Goal: Task Accomplishment & Management: Complete application form

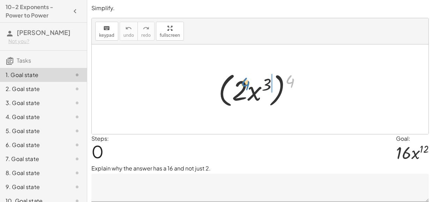
drag, startPoint x: 289, startPoint y: 79, endPoint x: 244, endPoint y: 82, distance: 44.8
click at [244, 82] on div at bounding box center [262, 89] width 95 height 40
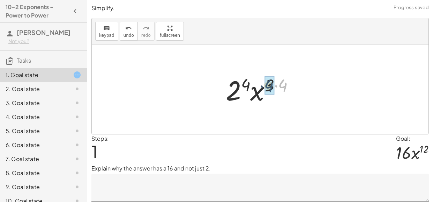
drag, startPoint x: 280, startPoint y: 82, endPoint x: 264, endPoint y: 83, distance: 15.7
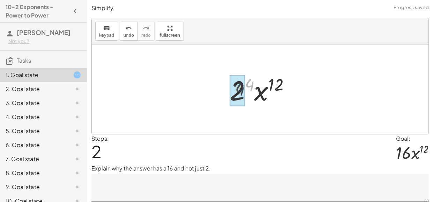
drag, startPoint x: 249, startPoint y: 84, endPoint x: 239, endPoint y: 89, distance: 11.2
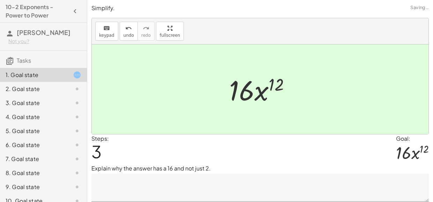
scroll to position [22, 0]
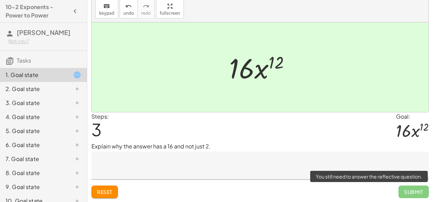
click at [418, 193] on span "Submit" at bounding box center [414, 191] width 30 height 13
click at [414, 193] on span "Submit" at bounding box center [414, 191] width 30 height 13
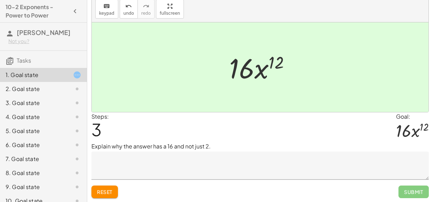
click at [131, 161] on textarea at bounding box center [261, 165] width 338 height 28
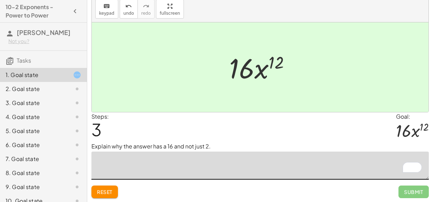
type textarea "*"
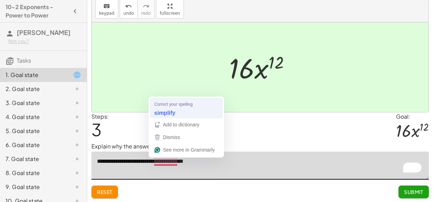
type textarea "**********"
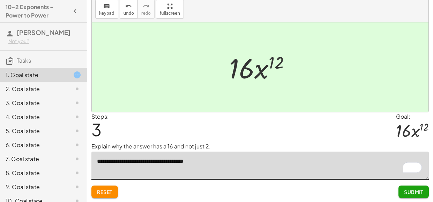
click at [233, 162] on textarea "**********" at bounding box center [261, 165] width 338 height 28
click at [412, 188] on span "Submit" at bounding box center [413, 191] width 19 height 6
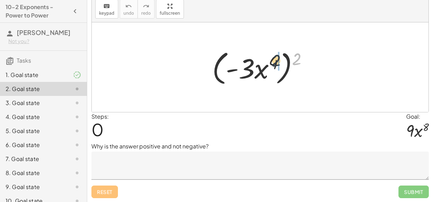
drag, startPoint x: 303, startPoint y: 56, endPoint x: 274, endPoint y: 59, distance: 29.8
click at [274, 59] on div at bounding box center [263, 67] width 108 height 40
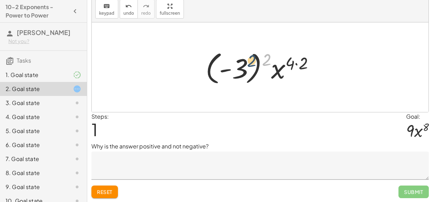
drag, startPoint x: 266, startPoint y: 58, endPoint x: 250, endPoint y: 59, distance: 15.8
click at [250, 59] on div at bounding box center [263, 67] width 122 height 39
drag, startPoint x: 307, startPoint y: 61, endPoint x: 292, endPoint y: 61, distance: 15.0
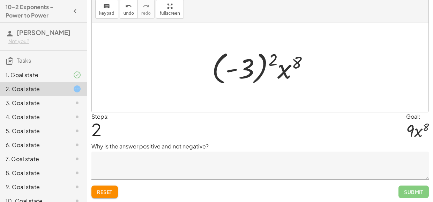
click at [247, 67] on div at bounding box center [262, 67] width 109 height 39
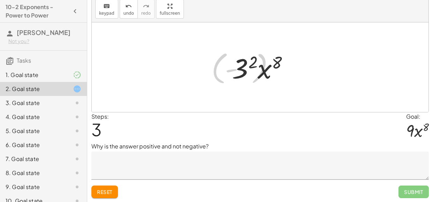
click at [227, 68] on div "( · - 3 · x 4 ) 2 · ( - 3 ) 2 · x ( · 4 · 2 ) · - 3 · x ( ) 2 8 · ( - 3 ) 2 · x…" at bounding box center [260, 66] width 78 height 39
drag, startPoint x: 250, startPoint y: 60, endPoint x: 241, endPoint y: 65, distance: 9.9
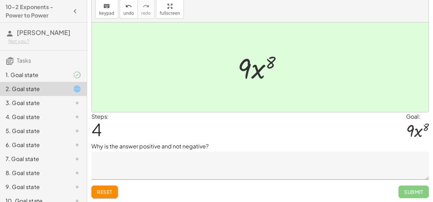
click at [185, 171] on textarea at bounding box center [261, 165] width 338 height 28
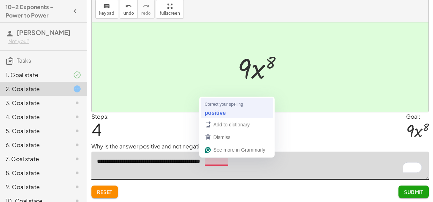
type textarea "**********"
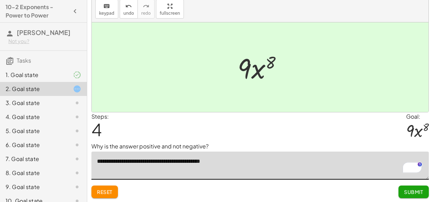
click at [416, 190] on span "Submit" at bounding box center [413, 191] width 19 height 6
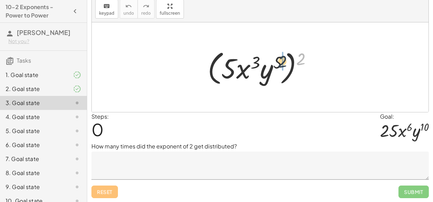
drag, startPoint x: 302, startPoint y: 57, endPoint x: 283, endPoint y: 60, distance: 19.4
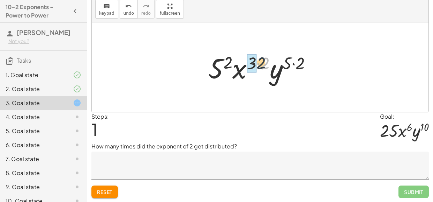
drag, startPoint x: 265, startPoint y: 61, endPoint x: 251, endPoint y: 60, distance: 13.7
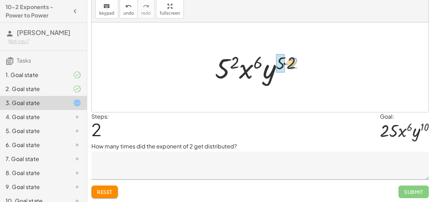
drag, startPoint x: 295, startPoint y: 63, endPoint x: 284, endPoint y: 63, distance: 11.2
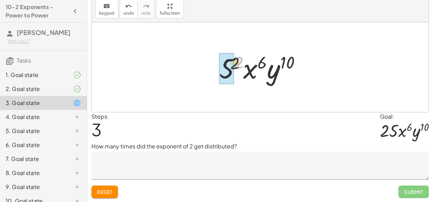
drag, startPoint x: 240, startPoint y: 62, endPoint x: 229, endPoint y: 64, distance: 10.4
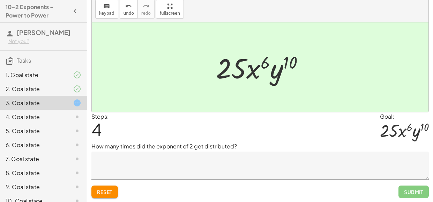
click at [140, 174] on textarea at bounding box center [261, 165] width 338 height 28
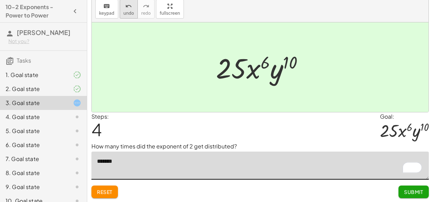
click at [130, 13] on span "undo" at bounding box center [129, 13] width 10 height 5
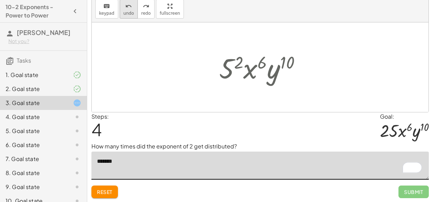
click at [130, 13] on span "undo" at bounding box center [129, 13] width 10 height 5
type textarea "*******"
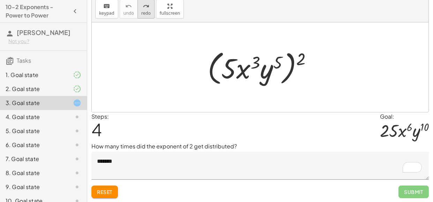
click at [144, 9] on icon "redo" at bounding box center [146, 6] width 7 height 8
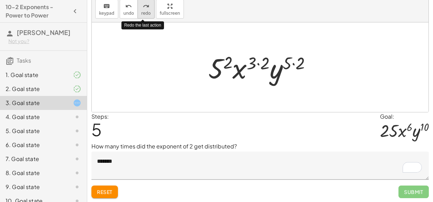
click at [144, 9] on icon "redo" at bounding box center [146, 6] width 7 height 8
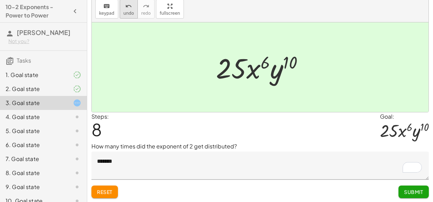
click at [129, 10] on button "undo undo" at bounding box center [129, 9] width 18 height 19
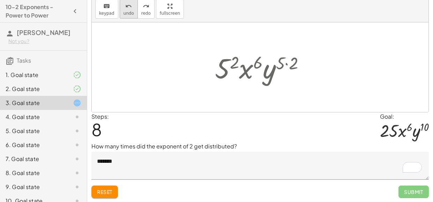
click at [129, 10] on button "undo undo" at bounding box center [129, 9] width 18 height 19
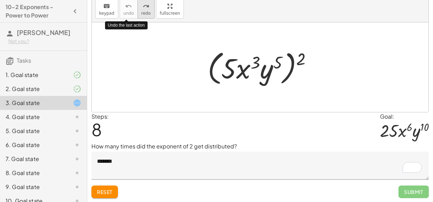
click at [146, 8] on icon "redo" at bounding box center [146, 6] width 7 height 8
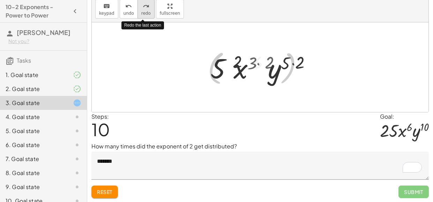
click at [146, 8] on icon "redo" at bounding box center [146, 6] width 7 height 8
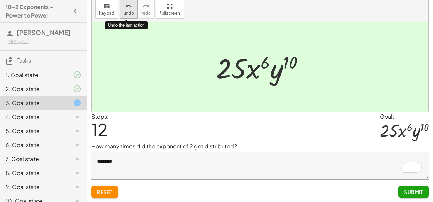
click at [128, 11] on span "undo" at bounding box center [129, 13] width 10 height 5
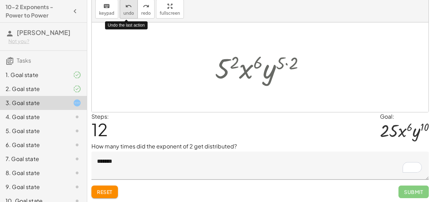
click at [128, 11] on span "undo" at bounding box center [129, 13] width 10 height 5
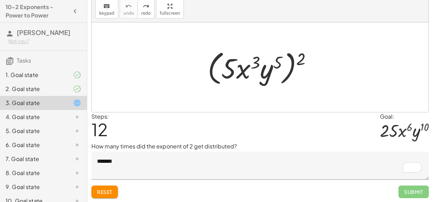
click at [107, 192] on span "Reset" at bounding box center [104, 191] width 15 height 6
drag, startPoint x: 303, startPoint y: 60, endPoint x: 269, endPoint y: 61, distance: 33.6
click at [269, 61] on div at bounding box center [262, 67] width 117 height 40
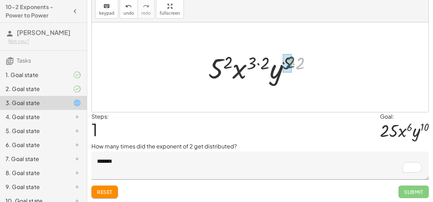
drag, startPoint x: 300, startPoint y: 64, endPoint x: 290, endPoint y: 63, distance: 10.9
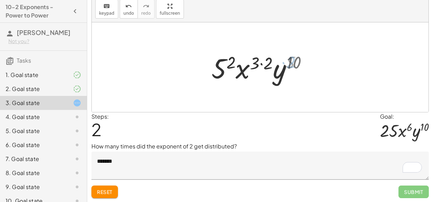
click at [262, 63] on div at bounding box center [263, 67] width 108 height 36
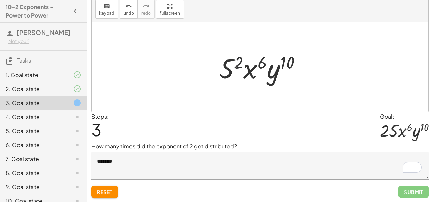
click at [240, 63] on div at bounding box center [263, 67] width 94 height 36
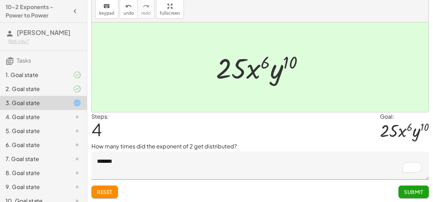
click at [416, 193] on span "Submit" at bounding box center [413, 191] width 19 height 6
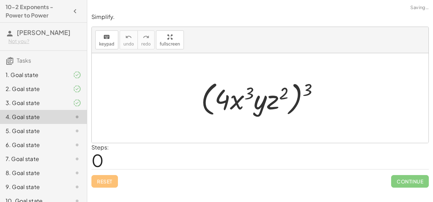
scroll to position [0, 0]
click at [310, 92] on div at bounding box center [263, 98] width 130 height 40
drag, startPoint x: 310, startPoint y: 92, endPoint x: 251, endPoint y: 94, distance: 59.4
click at [251, 94] on div at bounding box center [263, 98] width 130 height 40
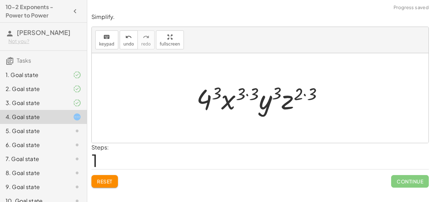
click at [251, 95] on div at bounding box center [262, 98] width 139 height 36
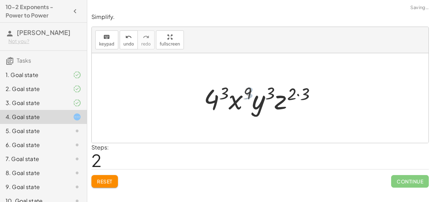
click at [210, 101] on div at bounding box center [263, 98] width 124 height 36
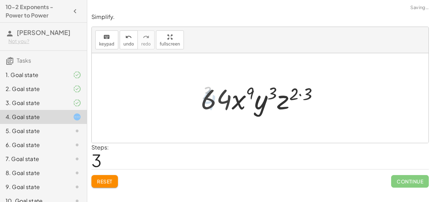
click at [286, 95] on div at bounding box center [263, 98] width 130 height 36
click at [306, 94] on div at bounding box center [263, 98] width 130 height 36
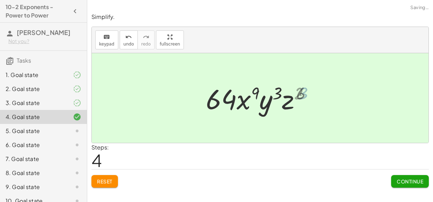
click at [291, 104] on div at bounding box center [263, 98] width 117 height 36
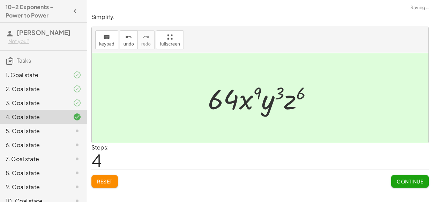
click at [418, 182] on span "Continue" at bounding box center [410, 181] width 27 height 6
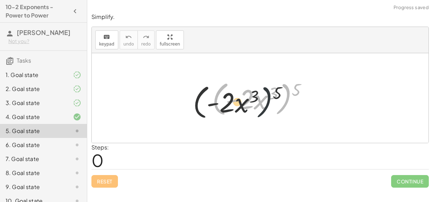
drag, startPoint x: 292, startPoint y: 86, endPoint x: 266, endPoint y: 90, distance: 25.4
click at [266, 90] on div at bounding box center [263, 98] width 108 height 40
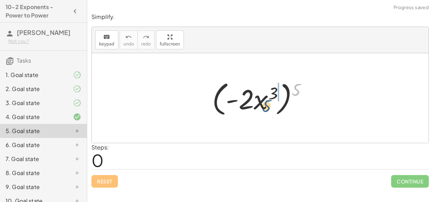
drag, startPoint x: 295, startPoint y: 87, endPoint x: 264, endPoint y: 102, distance: 34.5
click at [264, 102] on div at bounding box center [263, 98] width 108 height 40
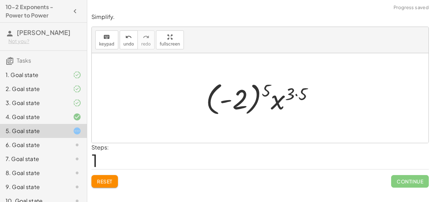
click at [235, 101] on div at bounding box center [263, 98] width 121 height 39
click at [262, 90] on div at bounding box center [263, 98] width 121 height 39
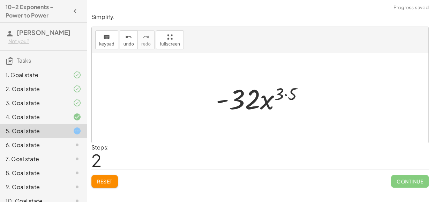
click at [291, 93] on div at bounding box center [263, 98] width 100 height 36
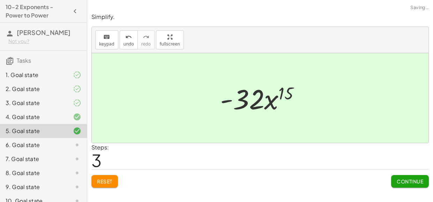
click at [413, 184] on button "Continue" at bounding box center [411, 181] width 38 height 13
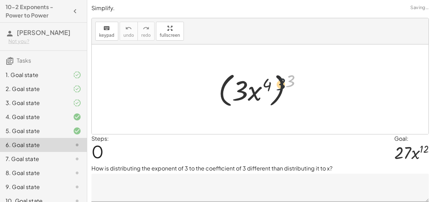
drag, startPoint x: 293, startPoint y: 76, endPoint x: 271, endPoint y: 81, distance: 23.3
click at [271, 81] on div at bounding box center [263, 89] width 96 height 40
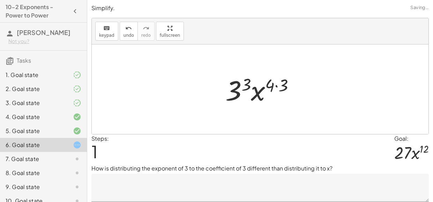
click at [238, 88] on div at bounding box center [263, 89] width 82 height 36
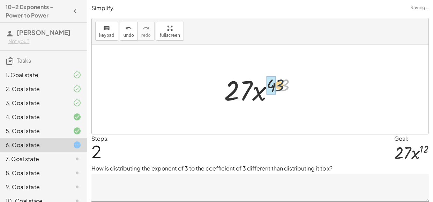
drag, startPoint x: 284, startPoint y: 84, endPoint x: 275, endPoint y: 85, distance: 9.4
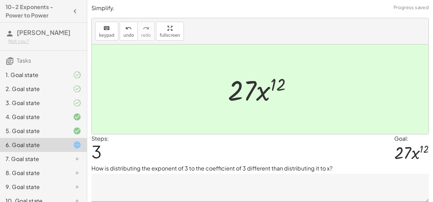
scroll to position [22, 0]
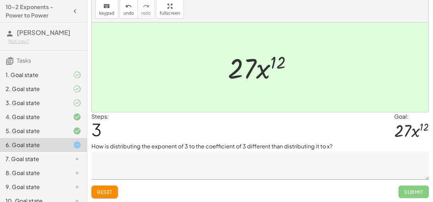
click at [191, 167] on textarea at bounding box center [261, 165] width 338 height 28
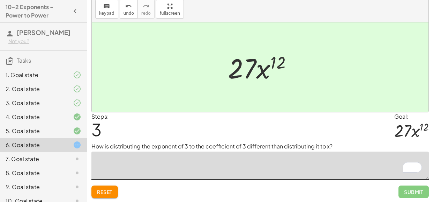
click at [105, 194] on button "Reset" at bounding box center [105, 191] width 27 height 13
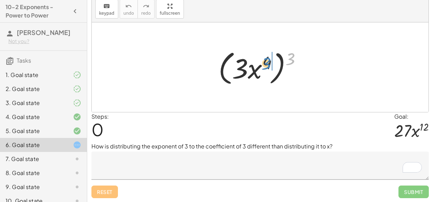
drag, startPoint x: 291, startPoint y: 53, endPoint x: 267, endPoint y: 58, distance: 24.5
click at [267, 58] on div at bounding box center [263, 67] width 96 height 40
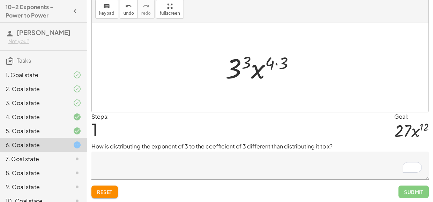
click at [276, 67] on div at bounding box center [263, 67] width 82 height 36
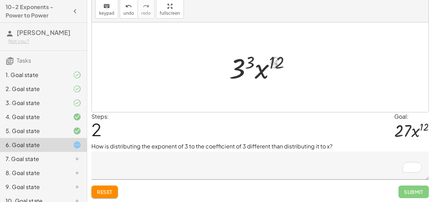
click at [249, 67] on div at bounding box center [263, 67] width 74 height 36
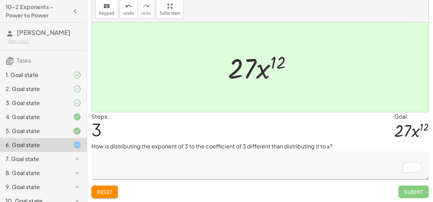
click at [178, 163] on textarea "To enrich screen reader interactions, please activate Accessibility in Grammarl…" at bounding box center [261, 165] width 338 height 28
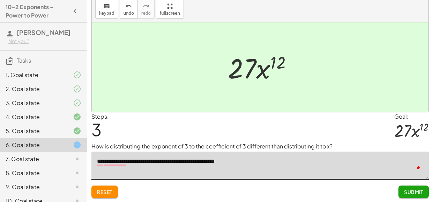
type textarea "**********"
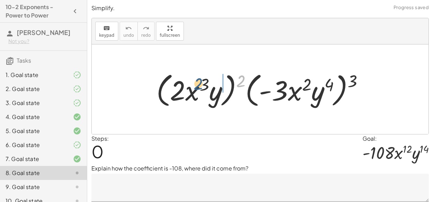
drag, startPoint x: 240, startPoint y: 78, endPoint x: 197, endPoint y: 81, distance: 43.0
click at [197, 81] on div at bounding box center [263, 89] width 220 height 40
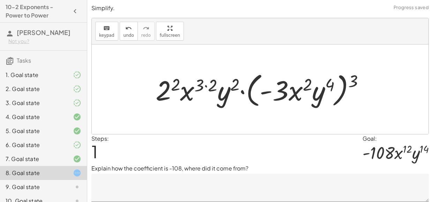
click at [324, 79] on div at bounding box center [263, 89] width 222 height 40
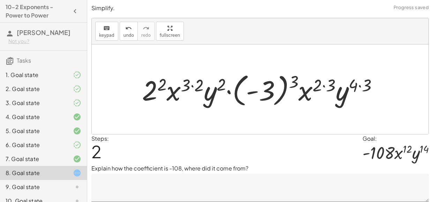
click at [264, 88] on div at bounding box center [263, 89] width 249 height 39
drag, startPoint x: 293, startPoint y: 79, endPoint x: 266, endPoint y: 85, distance: 28.0
click at [266, 85] on div at bounding box center [263, 89] width 249 height 39
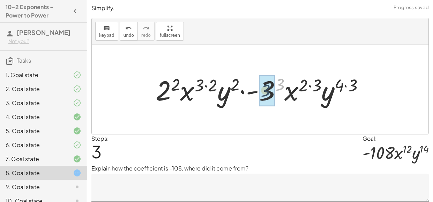
drag, startPoint x: 277, startPoint y: 83, endPoint x: 263, endPoint y: 90, distance: 16.0
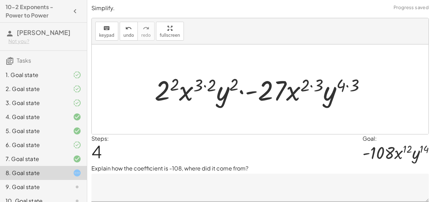
click at [304, 87] on div at bounding box center [263, 89] width 224 height 36
click at [341, 87] on div at bounding box center [263, 89] width 224 height 36
click at [347, 84] on div at bounding box center [263, 89] width 224 height 36
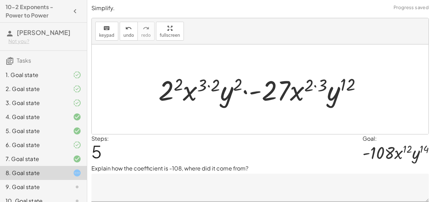
click at [316, 85] on div at bounding box center [263, 89] width 216 height 36
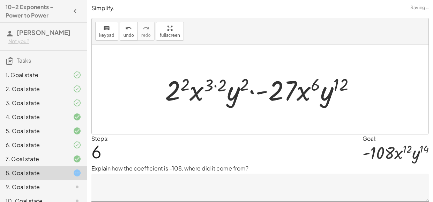
click at [217, 85] on div at bounding box center [263, 89] width 203 height 36
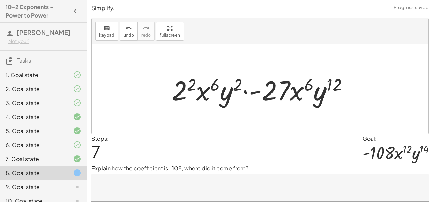
click at [186, 87] on div at bounding box center [262, 89] width 189 height 36
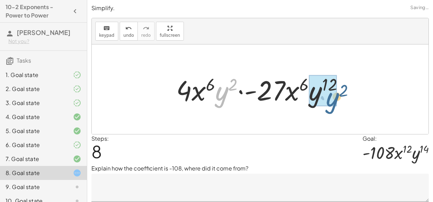
drag, startPoint x: 218, startPoint y: 90, endPoint x: 328, endPoint y: 97, distance: 110.9
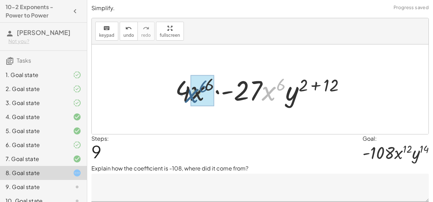
drag, startPoint x: 270, startPoint y: 88, endPoint x: 192, endPoint y: 90, distance: 77.9
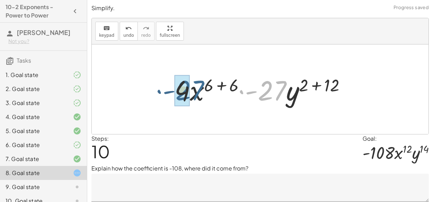
drag, startPoint x: 273, startPoint y: 87, endPoint x: 190, endPoint y: 87, distance: 83.5
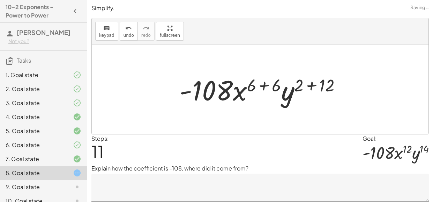
click at [265, 83] on div at bounding box center [263, 89] width 174 height 36
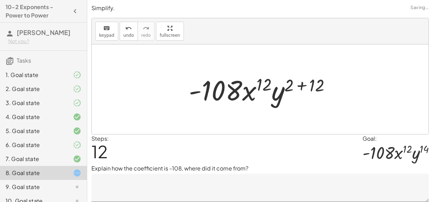
click at [300, 87] on div at bounding box center [262, 89] width 155 height 36
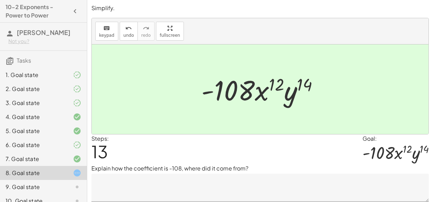
scroll to position [22, 0]
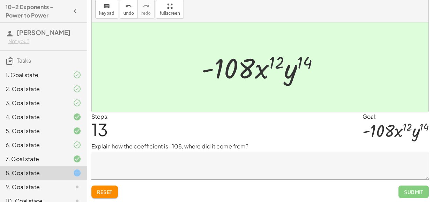
click at [196, 174] on textarea at bounding box center [261, 165] width 338 height 28
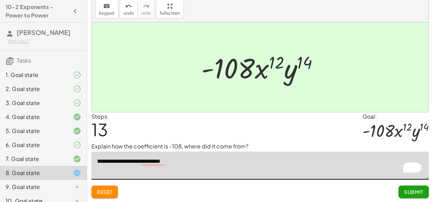
click at [159, 104] on div at bounding box center [260, 66] width 337 height 89
type textarea "**********"
click at [412, 189] on span "Submit" at bounding box center [413, 191] width 19 height 6
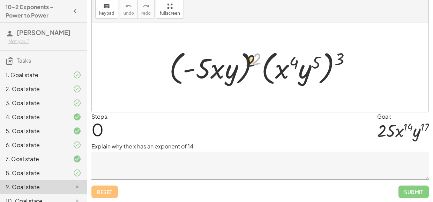
drag, startPoint x: 256, startPoint y: 57, endPoint x: 239, endPoint y: 58, distance: 16.8
click at [239, 58] on div at bounding box center [263, 67] width 194 height 40
drag, startPoint x: 255, startPoint y: 55, endPoint x: 219, endPoint y: 57, distance: 36.0
click at [219, 57] on div at bounding box center [263, 67] width 194 height 40
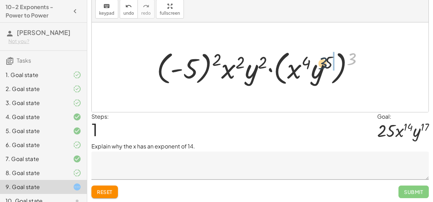
drag, startPoint x: 350, startPoint y: 56, endPoint x: 319, endPoint y: 61, distance: 31.1
click at [319, 61] on div at bounding box center [262, 67] width 219 height 40
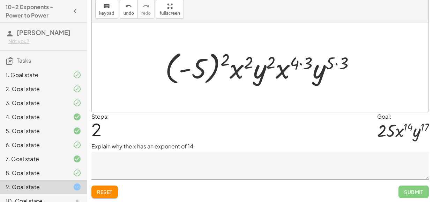
click at [299, 61] on div at bounding box center [263, 67] width 203 height 39
click at [302, 62] on div at bounding box center [263, 67] width 203 height 39
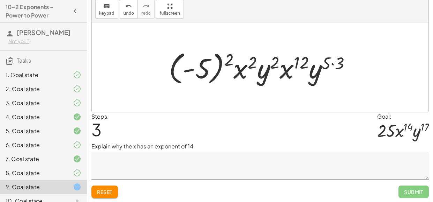
click at [330, 62] on div at bounding box center [263, 67] width 195 height 39
click at [332, 63] on div at bounding box center [263, 67] width 195 height 39
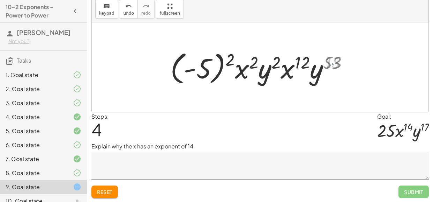
click at [332, 63] on div at bounding box center [262, 67] width 187 height 39
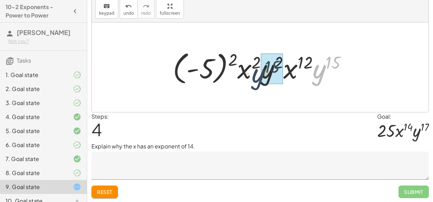
drag, startPoint x: 324, startPoint y: 72, endPoint x: 259, endPoint y: 76, distance: 65.1
click at [259, 76] on div at bounding box center [262, 67] width 187 height 39
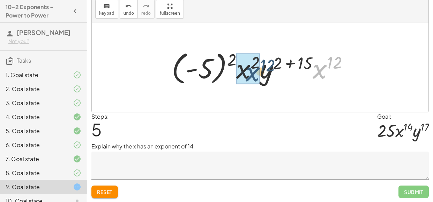
drag, startPoint x: 316, startPoint y: 71, endPoint x: 238, endPoint y: 75, distance: 78.0
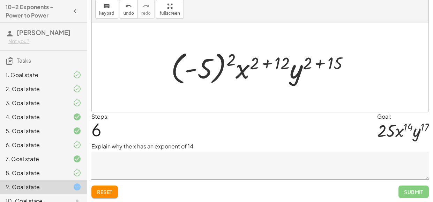
click at [269, 62] on div at bounding box center [263, 67] width 191 height 39
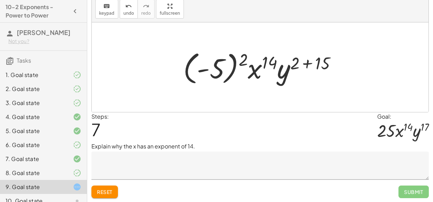
click at [307, 64] on div at bounding box center [263, 67] width 166 height 39
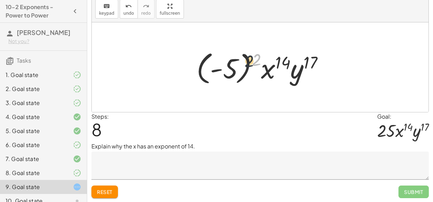
drag, startPoint x: 254, startPoint y: 60, endPoint x: 234, endPoint y: 65, distance: 21.2
click at [234, 65] on div at bounding box center [263, 67] width 140 height 39
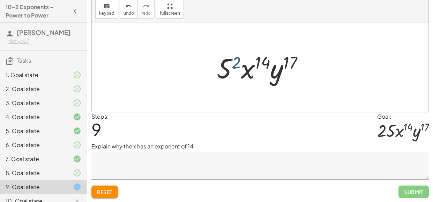
click at [234, 65] on div at bounding box center [263, 67] width 100 height 36
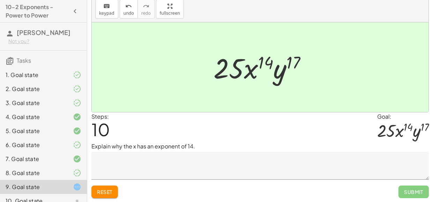
click at [136, 170] on textarea at bounding box center [261, 165] width 338 height 28
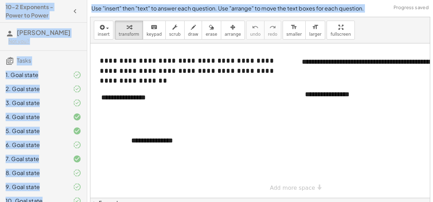
click at [321, 154] on div at bounding box center [290, 120] width 401 height 154
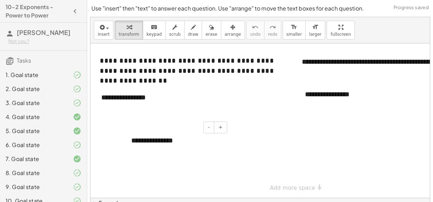
click at [146, 141] on div "**********" at bounding box center [176, 140] width 105 height 24
click at [152, 141] on div "**********" at bounding box center [176, 140] width 105 height 24
click at [381, 137] on div at bounding box center [290, 120] width 401 height 154
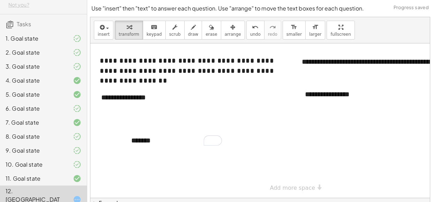
scroll to position [30, 0]
